Goal: Transaction & Acquisition: Purchase product/service

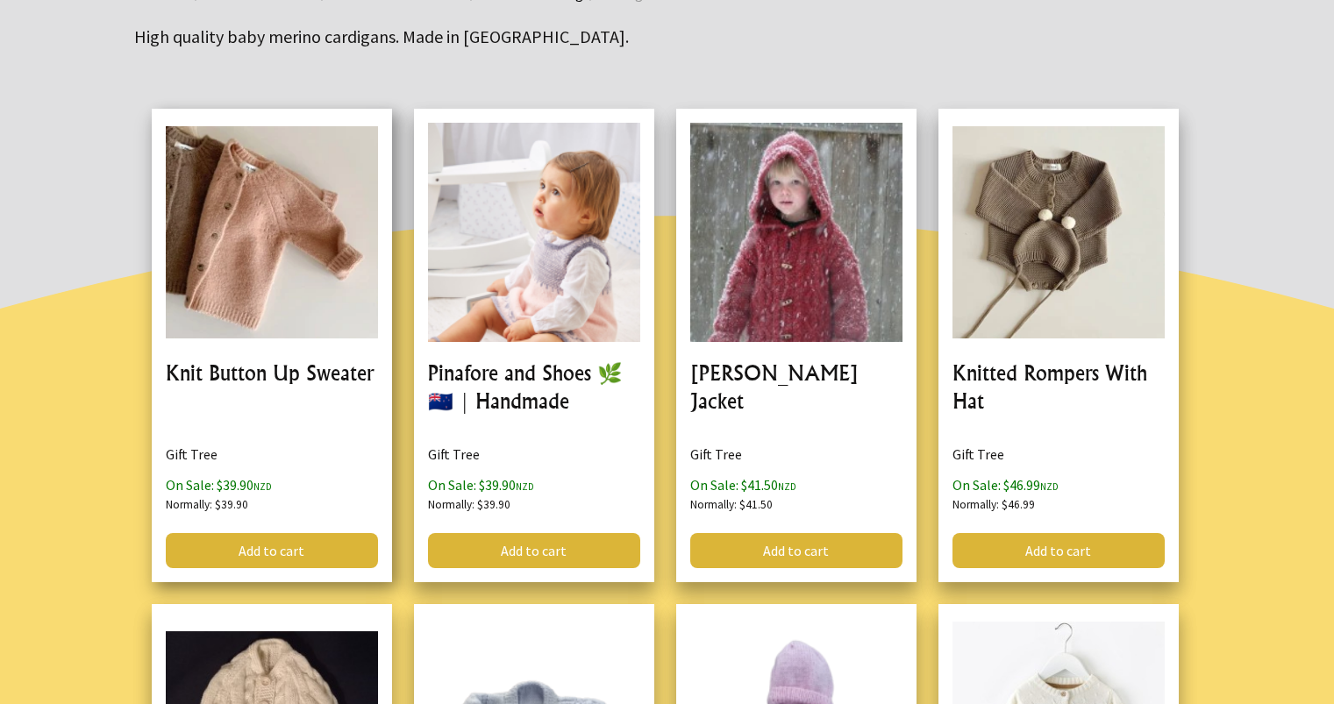
drag, startPoint x: 0, startPoint y: 0, endPoint x: 261, endPoint y: 362, distance: 446.3
click at [261, 362] on link at bounding box center [272, 346] width 240 height 474
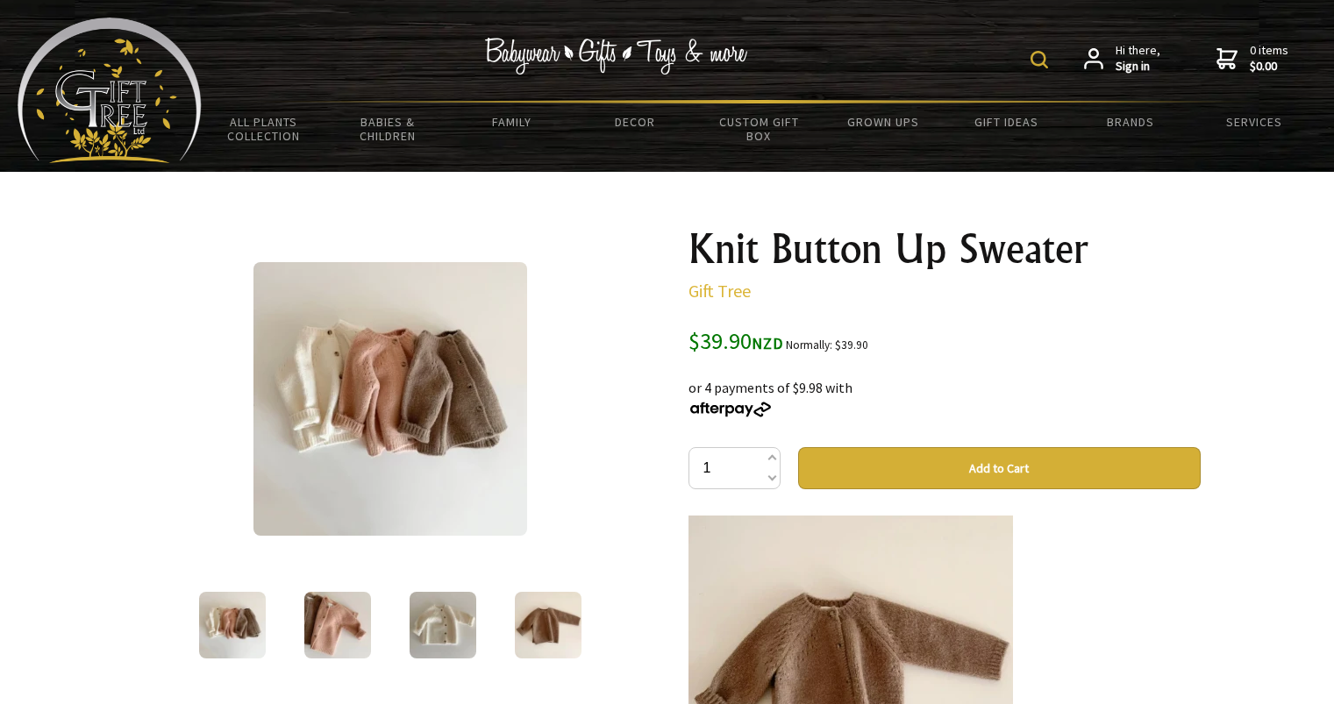
click at [452, 616] on img at bounding box center [443, 625] width 67 height 67
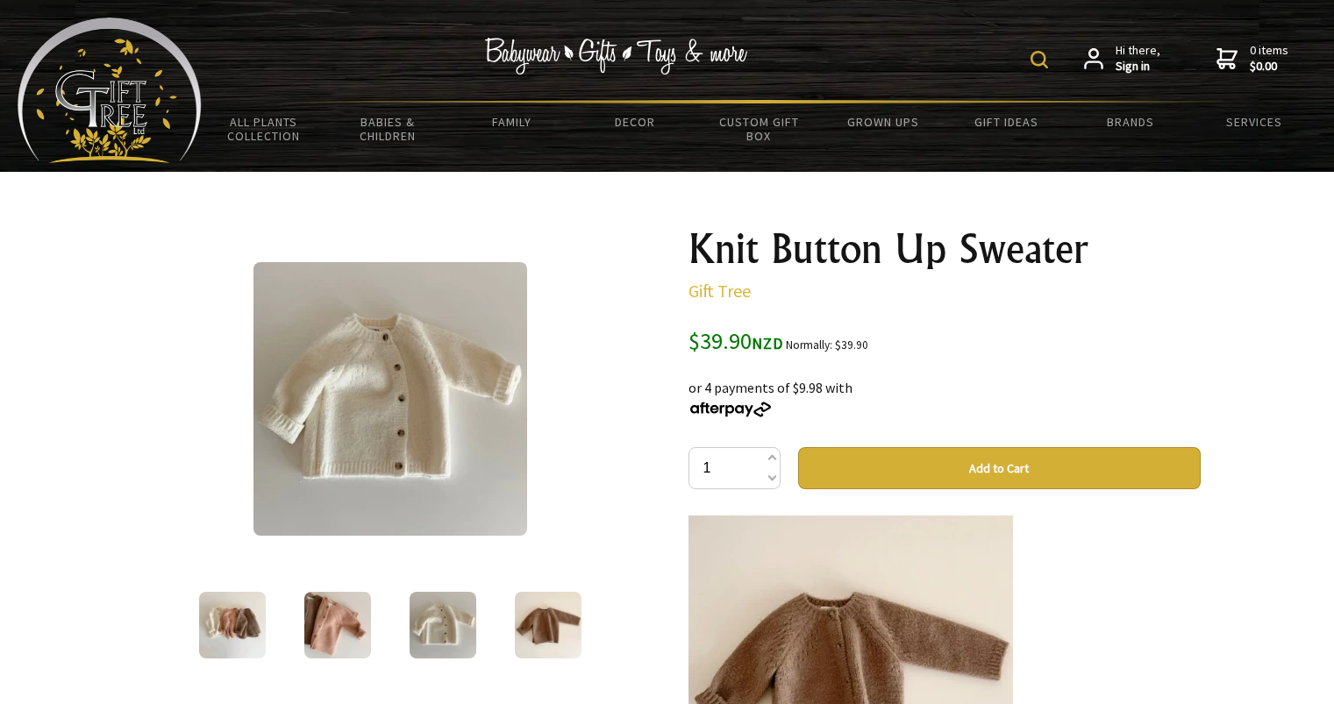
click at [531, 619] on img at bounding box center [548, 625] width 67 height 67
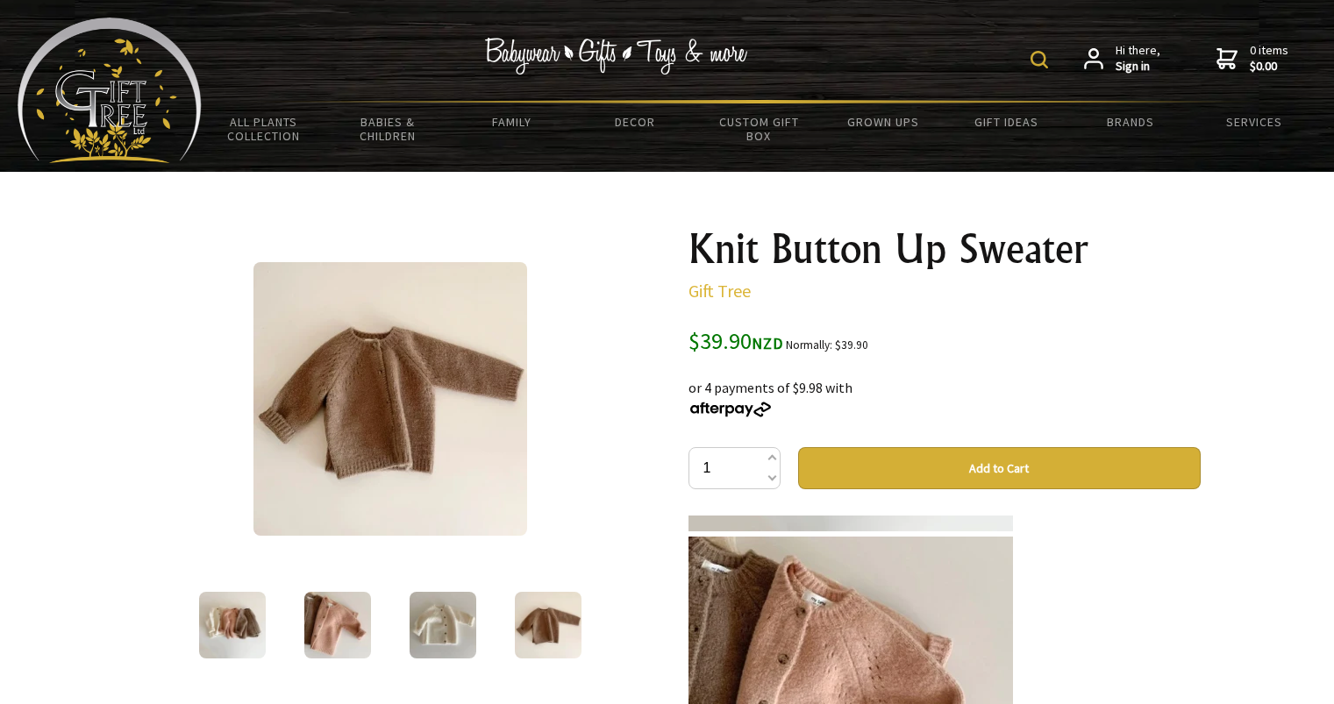
click at [554, 620] on img at bounding box center [548, 625] width 67 height 67
click at [458, 614] on img at bounding box center [443, 625] width 67 height 67
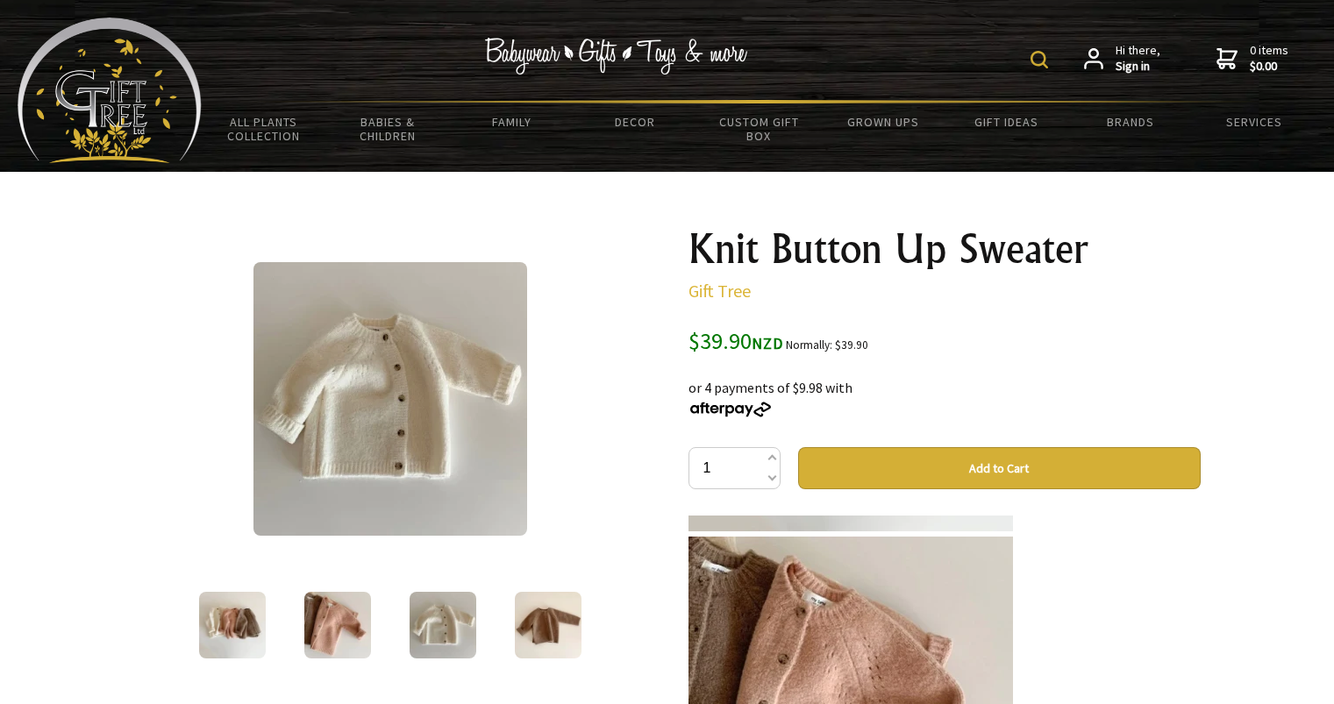
click at [360, 622] on img at bounding box center [337, 625] width 67 height 67
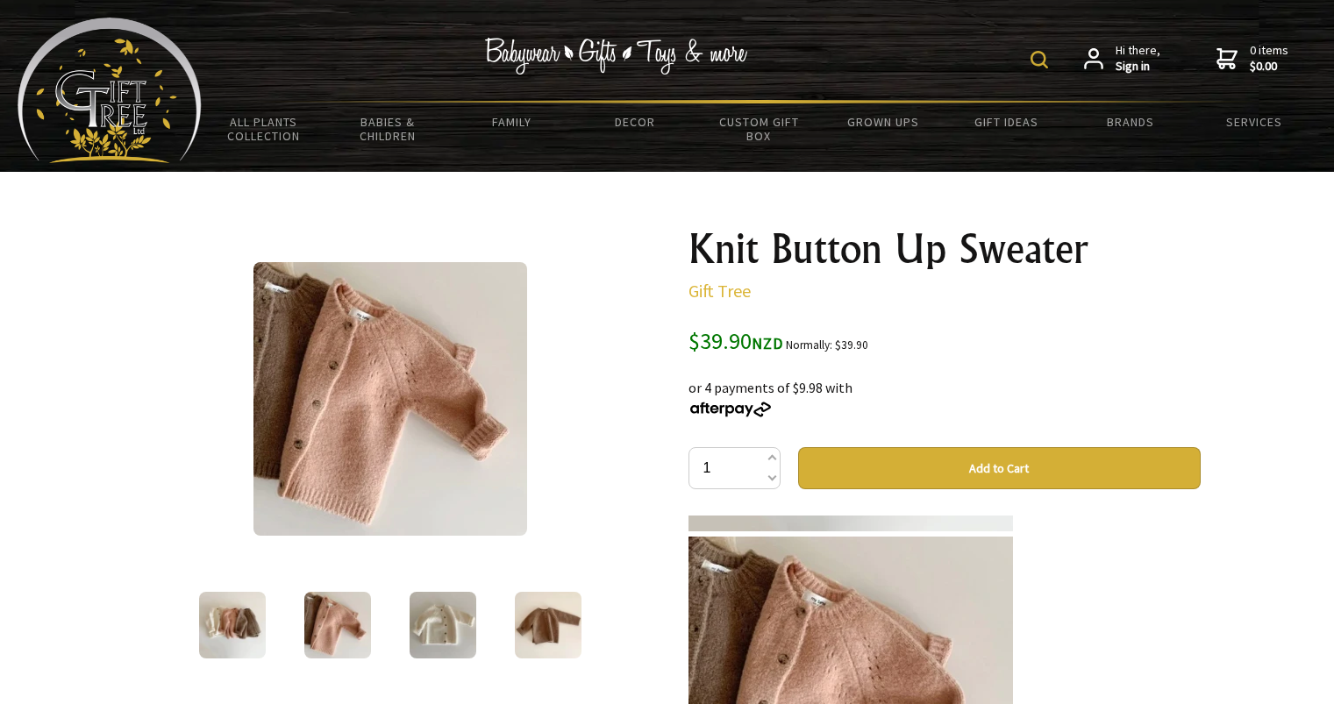
click at [251, 597] on img at bounding box center [232, 625] width 67 height 67
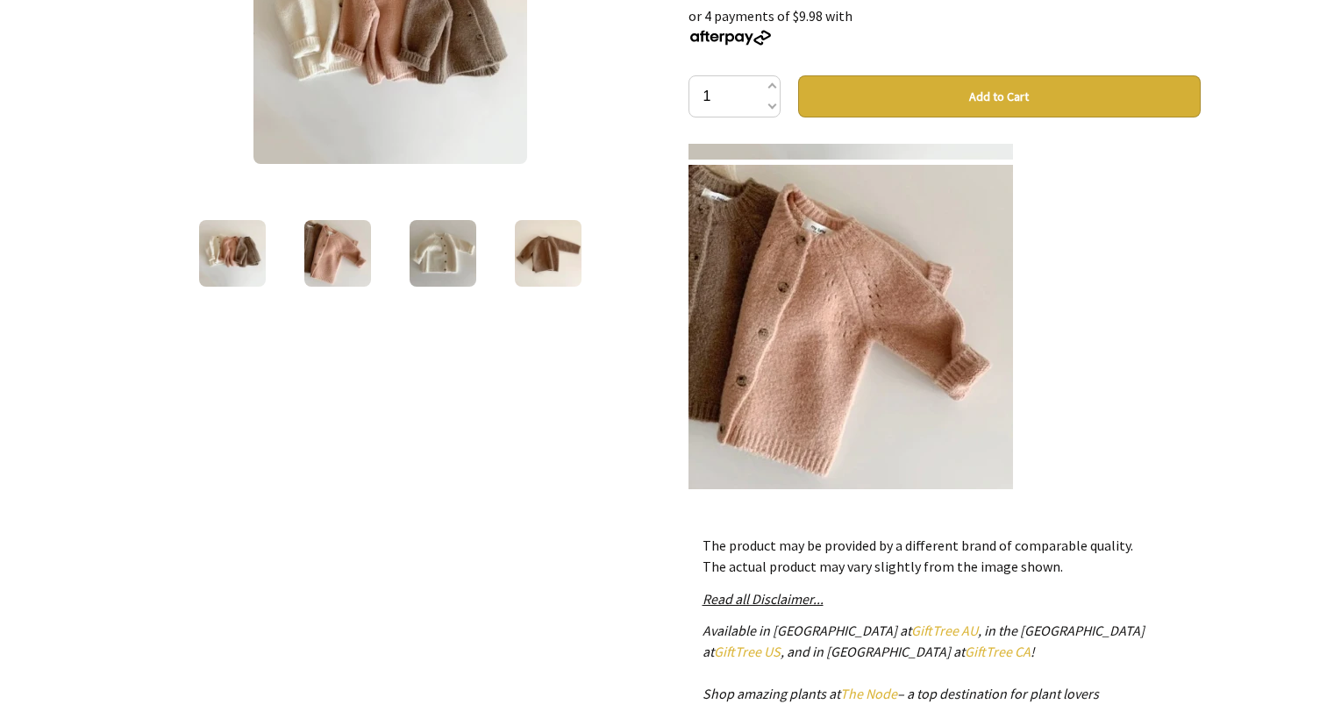
scroll to position [369, 0]
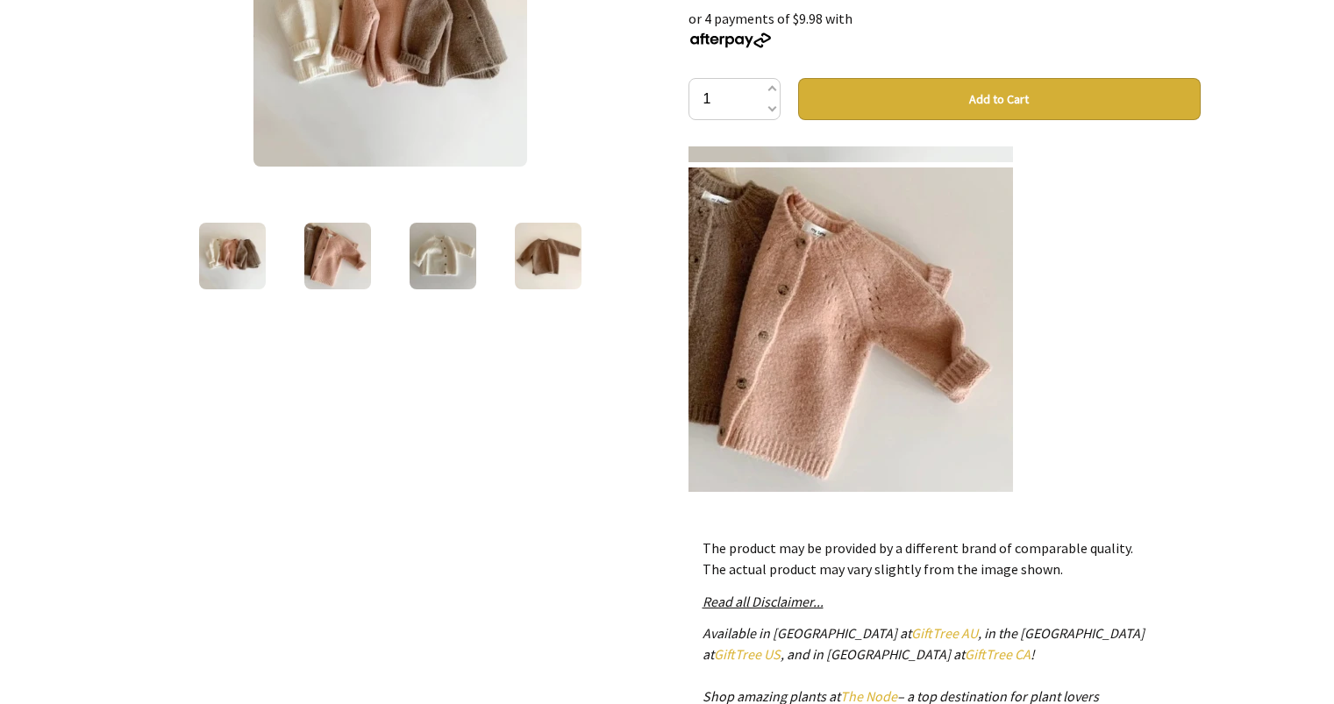
click at [878, 100] on button "Add to Cart" at bounding box center [999, 99] width 403 height 42
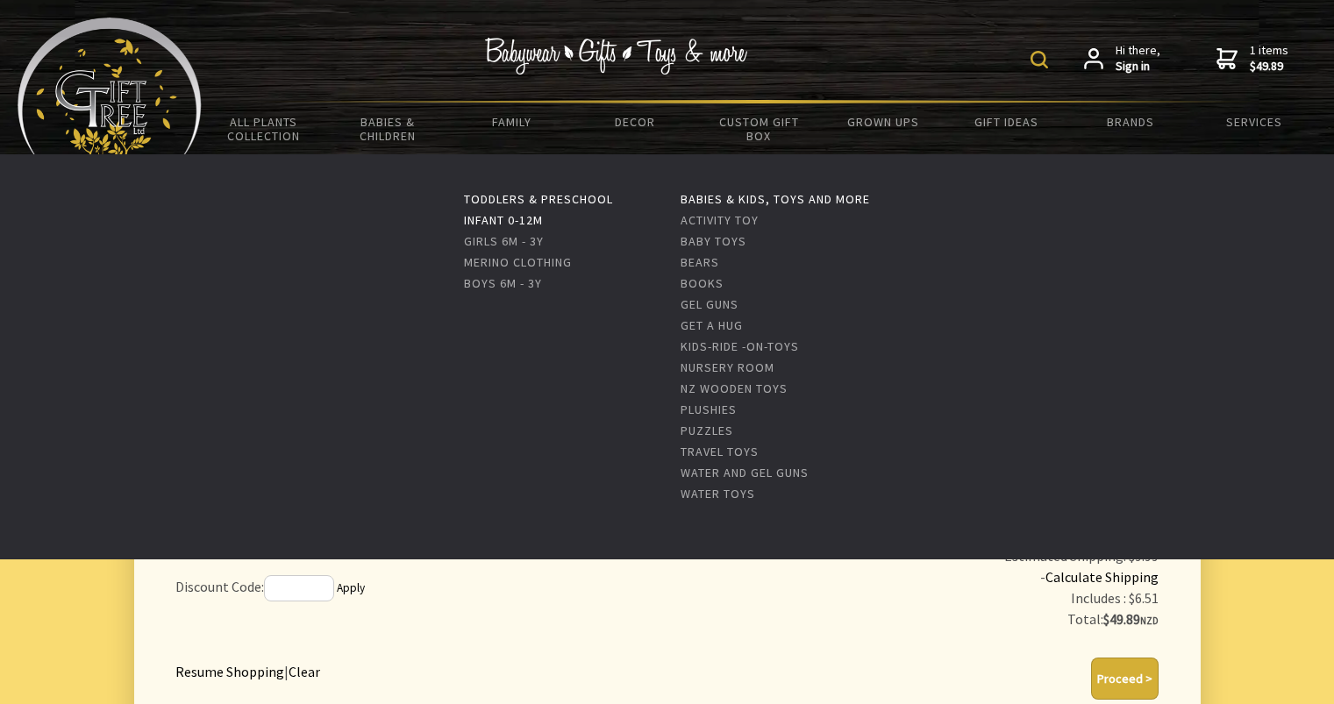
click at [515, 213] on link "Infant 0-12m" at bounding box center [503, 220] width 79 height 16
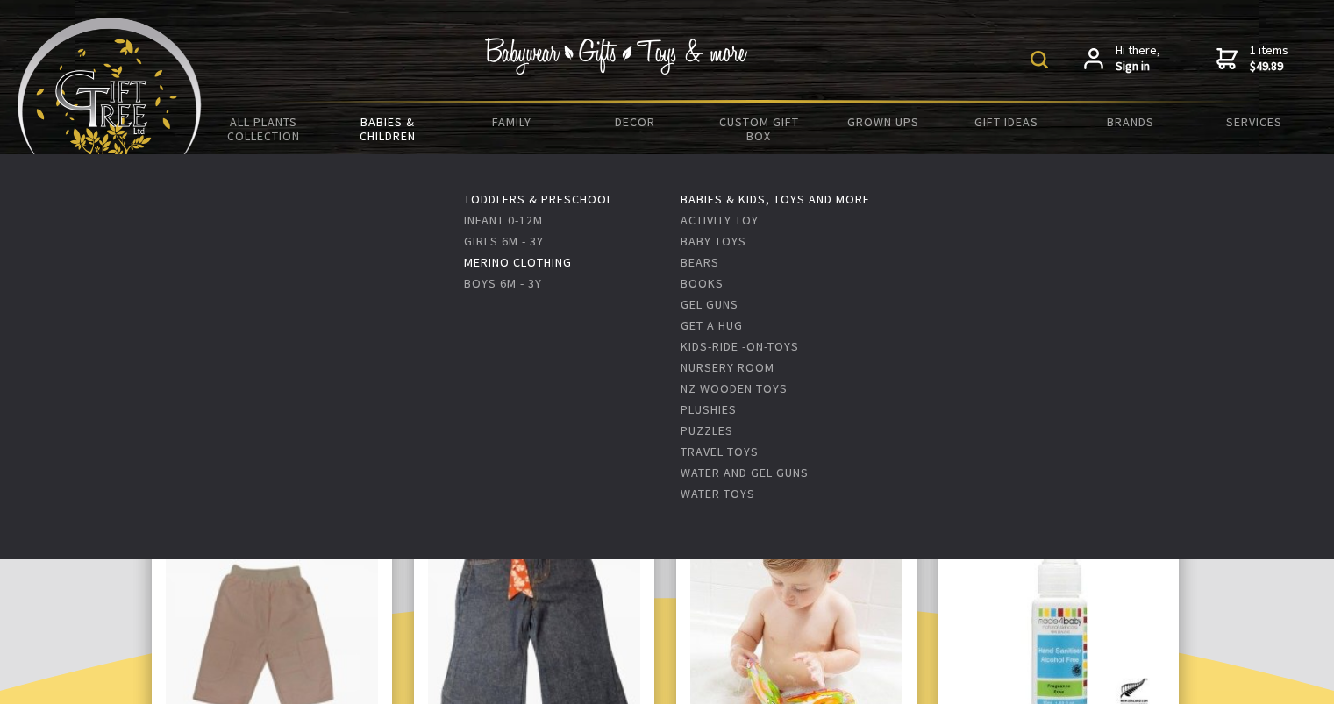
click at [495, 257] on link "Merino Clothing" at bounding box center [518, 262] width 108 height 16
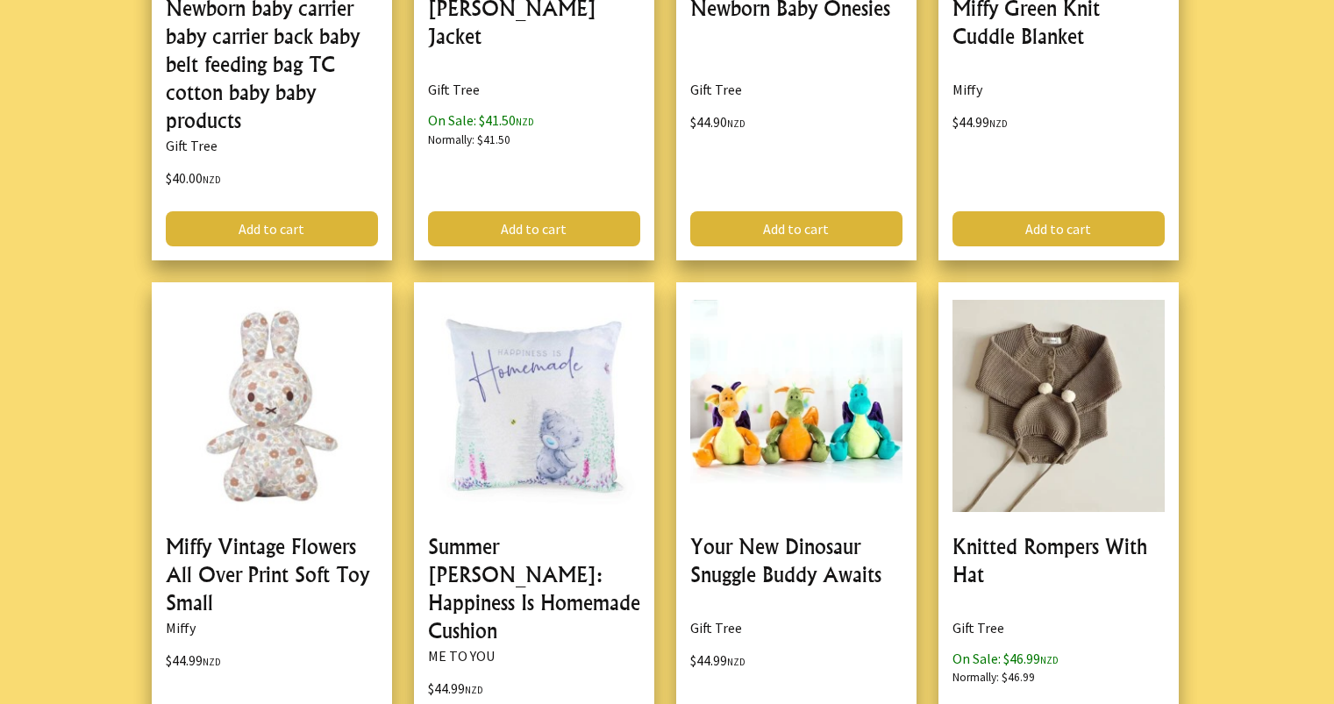
scroll to position [3328, 0]
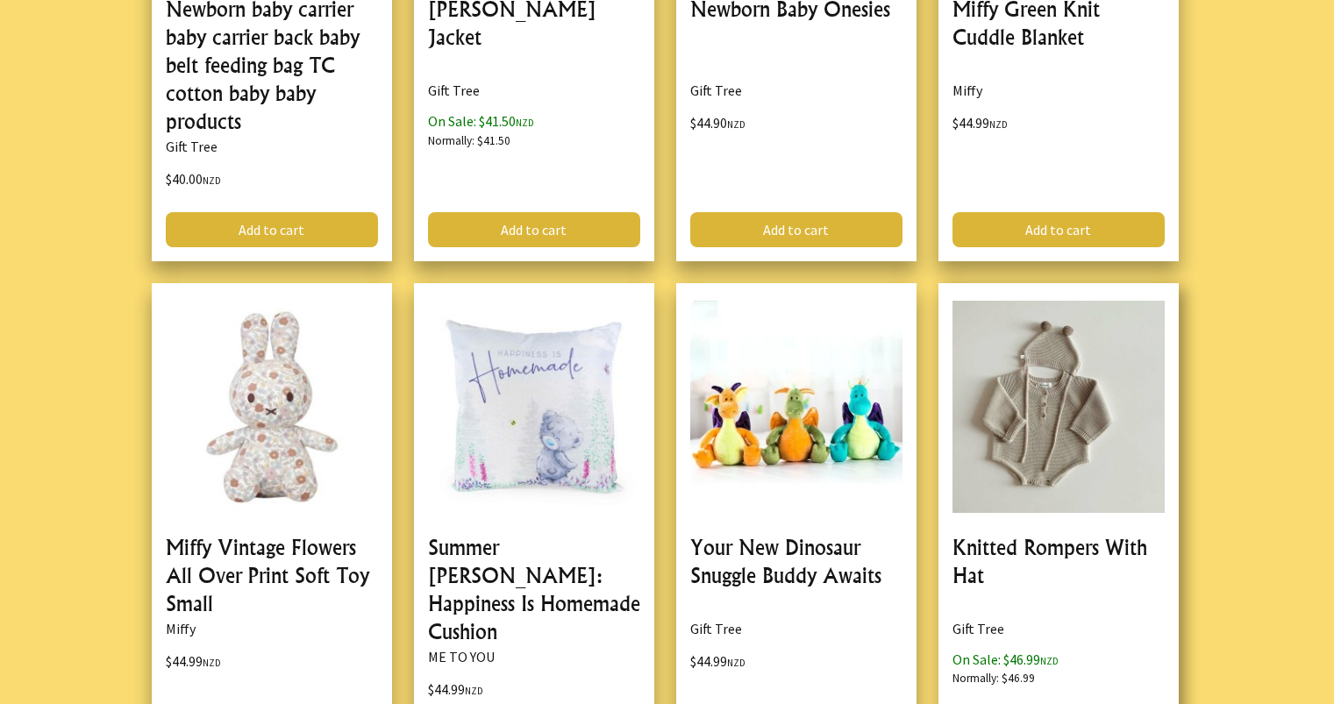
click at [1033, 542] on link at bounding box center [1059, 527] width 240 height 489
